Goal: Task Accomplishment & Management: Use online tool/utility

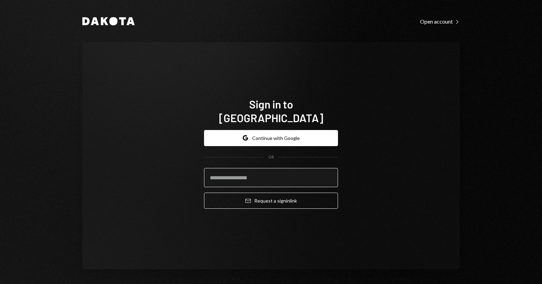
click at [245, 168] on input "email" at bounding box center [271, 177] width 134 height 19
type input "**********"
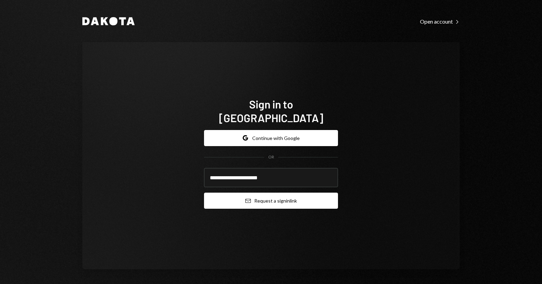
click at [257, 192] on button "Email Request a sign in link" at bounding box center [271, 200] width 134 height 16
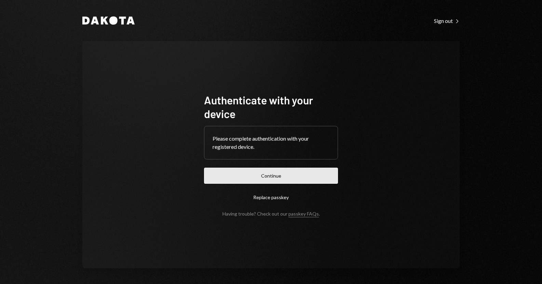
click at [239, 170] on button "Continue" at bounding box center [271, 175] width 134 height 16
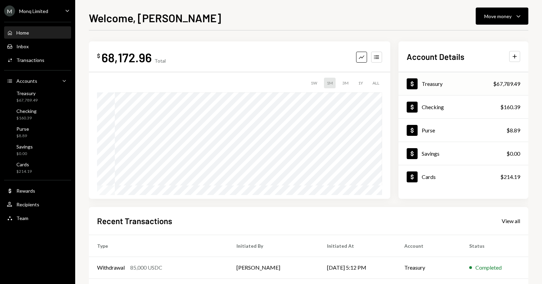
click at [446, 81] on div "Dollar Treasury $67,789.49" at bounding box center [464, 84] width 130 height 22
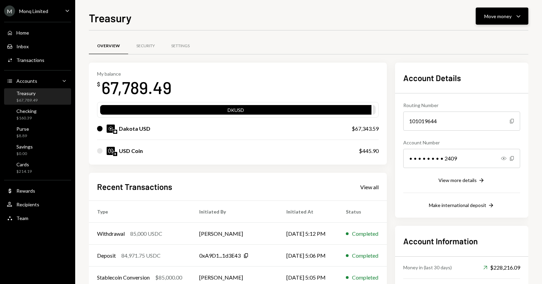
click at [494, 23] on button "Move money Caret Down" at bounding box center [502, 16] width 53 height 17
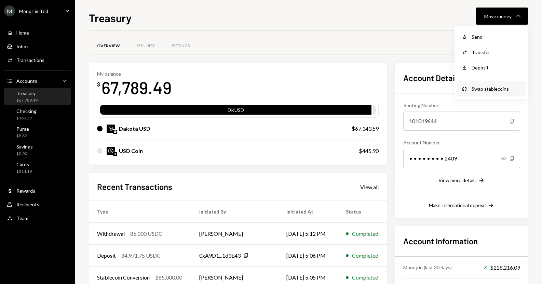
click at [481, 86] on div "Swap stablecoins" at bounding box center [497, 88] width 50 height 7
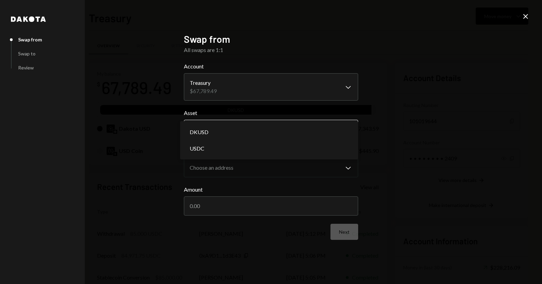
click at [255, 132] on body "M Monq Limited Caret Down Home Home Inbox Inbox Activities Transactions Account…" at bounding box center [271, 142] width 542 height 284
select select "*****"
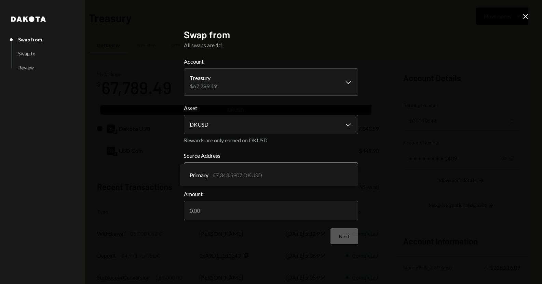
click at [220, 165] on body "M Monq Limited Caret Down Home Home Inbox Inbox Activities Transactions Account…" at bounding box center [271, 142] width 542 height 284
click at [220, 165] on div "Primary 67,343.5907 DKUSD" at bounding box center [269, 175] width 178 height 22
click at [223, 213] on input "Amount" at bounding box center [271, 210] width 174 height 19
click at [236, 210] on input "Amount" at bounding box center [271, 210] width 174 height 19
type input "30000"
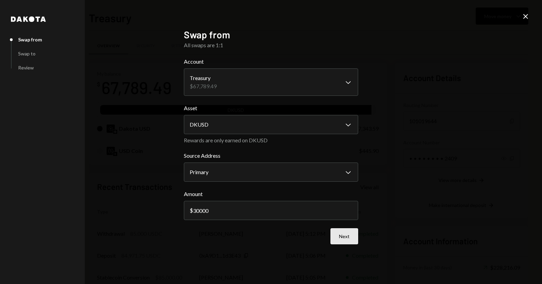
click at [334, 231] on button "Next" at bounding box center [345, 236] width 28 height 16
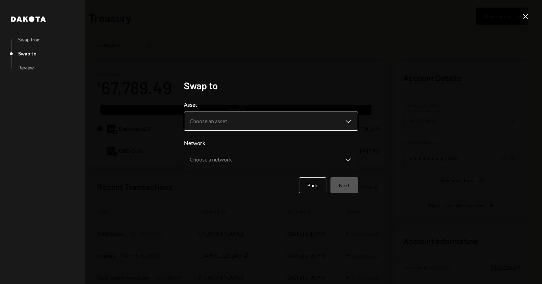
click at [249, 124] on body "M Monq Limited Caret Down Home Home Inbox Inbox Activities Transactions Account…" at bounding box center [271, 142] width 542 height 284
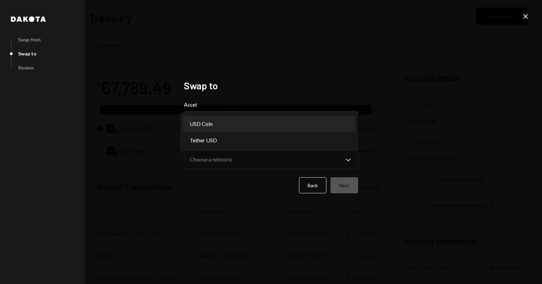
select select "****"
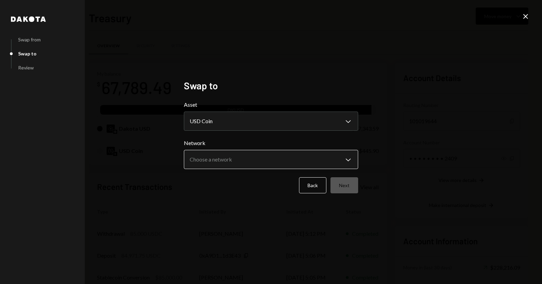
click at [231, 159] on body "M Monq Limited Caret Down Home Home Inbox Inbox Activities Transactions Account…" at bounding box center [271, 142] width 542 height 284
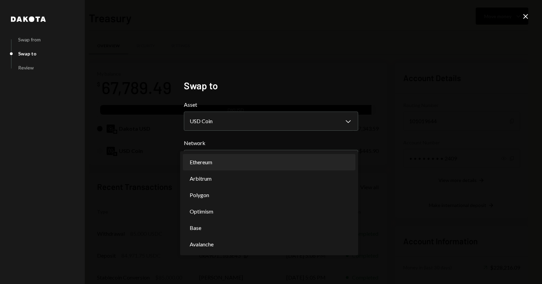
select select "**********"
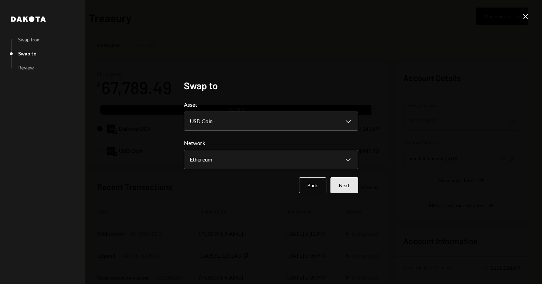
click at [338, 184] on button "Next" at bounding box center [345, 185] width 28 height 16
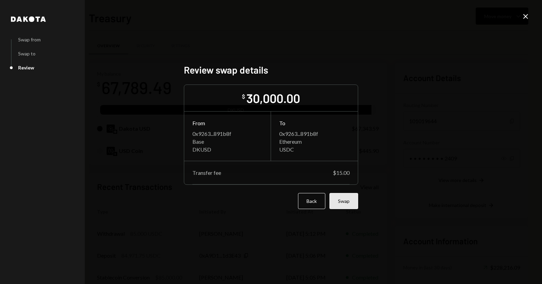
click at [342, 196] on button "Swap" at bounding box center [344, 201] width 29 height 16
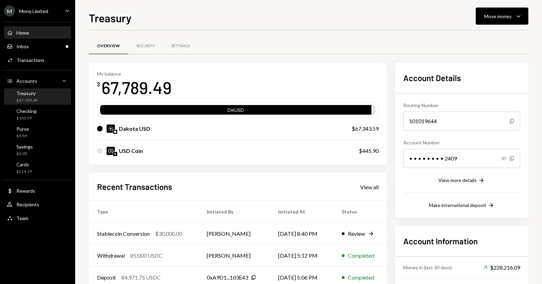
click at [21, 33] on div "Home" at bounding box center [22, 33] width 13 height 6
